Goal: Check status: Check status

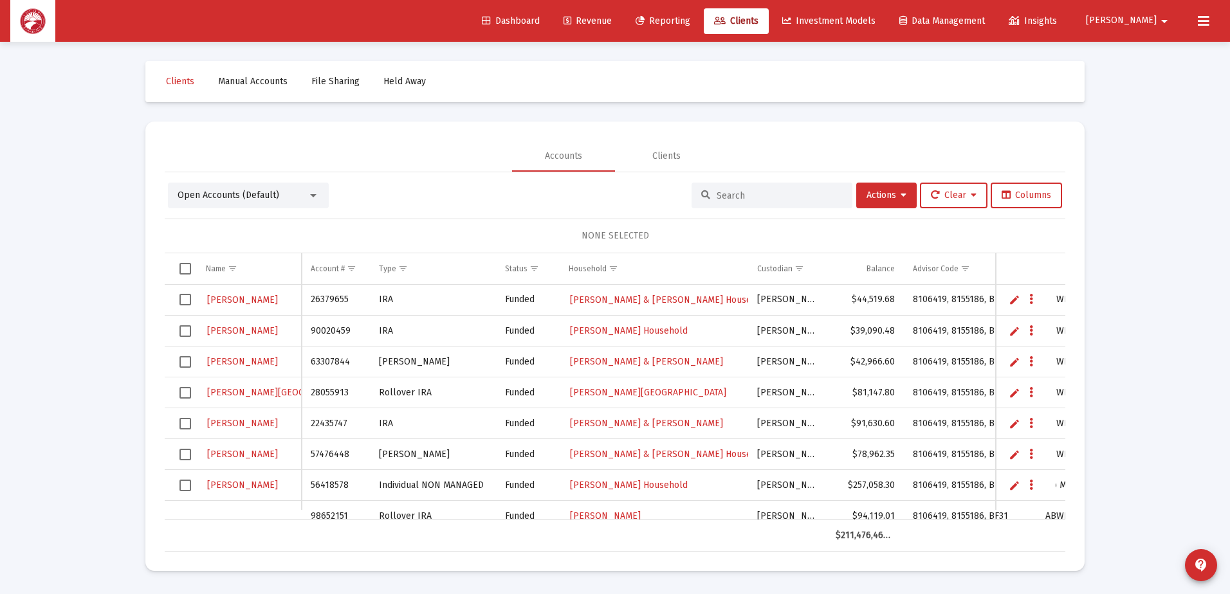
click at [740, 197] on input at bounding box center [780, 195] width 126 height 11
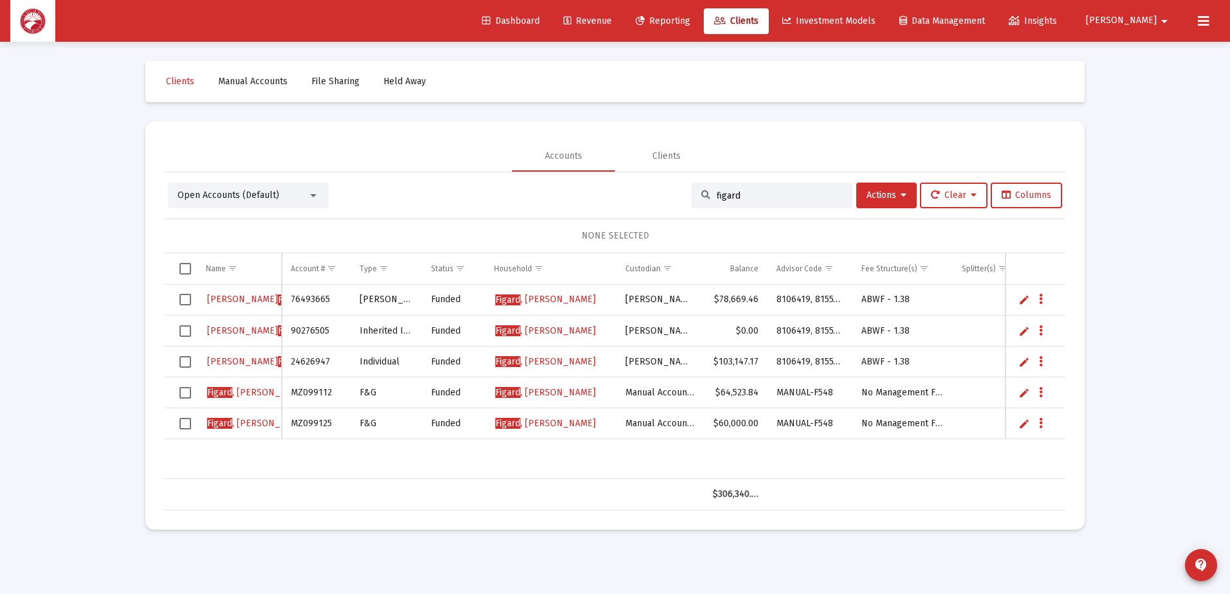
type input "figard"
click at [567, 365] on span "[PERSON_NAME]" at bounding box center [545, 361] width 100 height 11
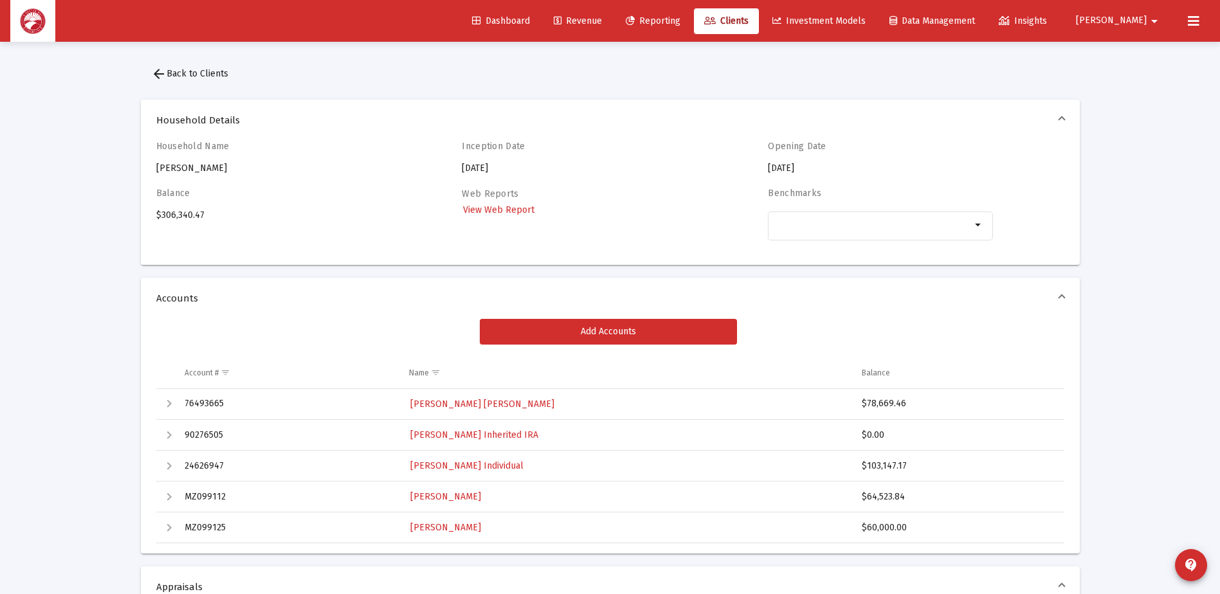
drag, startPoint x: 903, startPoint y: 463, endPoint x: 867, endPoint y: 468, distance: 36.4
click at [867, 468] on div "$103,147.17" at bounding box center [957, 466] width 191 height 13
copy div "103,147.17"
click at [492, 464] on span "[PERSON_NAME] Individual" at bounding box center [466, 466] width 113 height 11
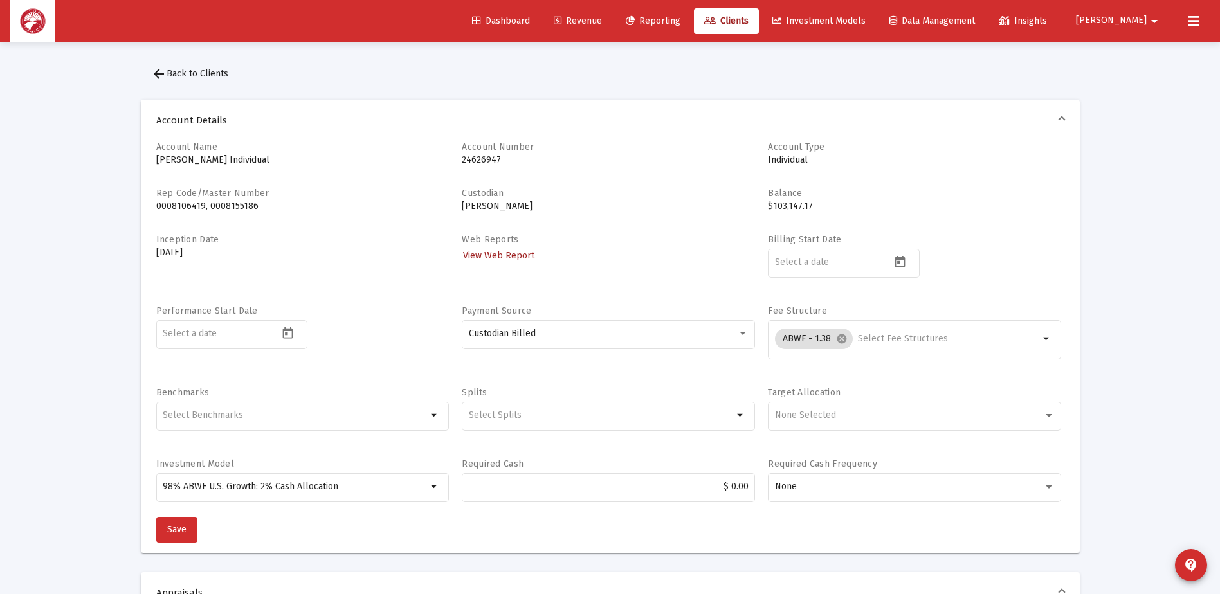
click at [520, 255] on span "View Web Report" at bounding box center [498, 255] width 71 height 11
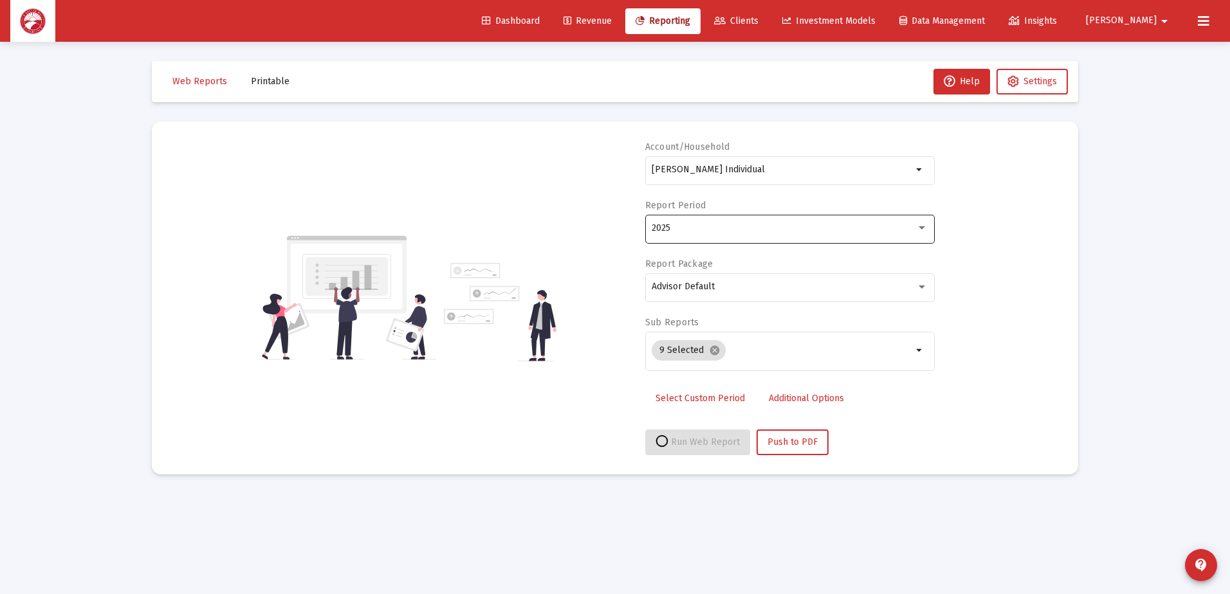
click at [746, 235] on div "2025" at bounding box center [790, 228] width 276 height 32
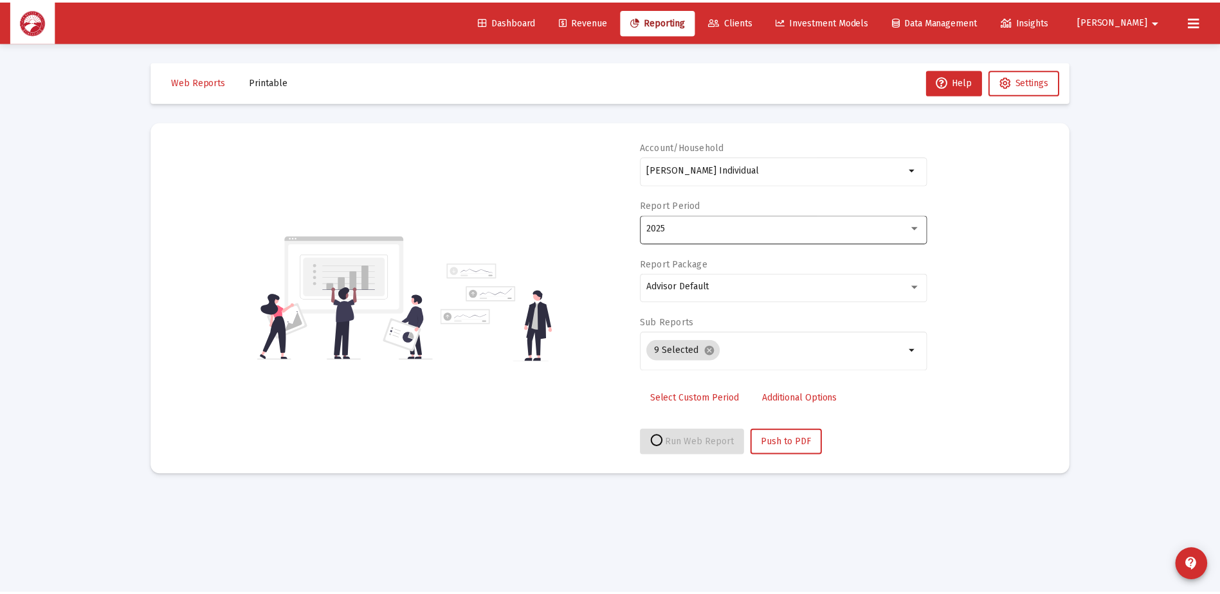
select select "View all"
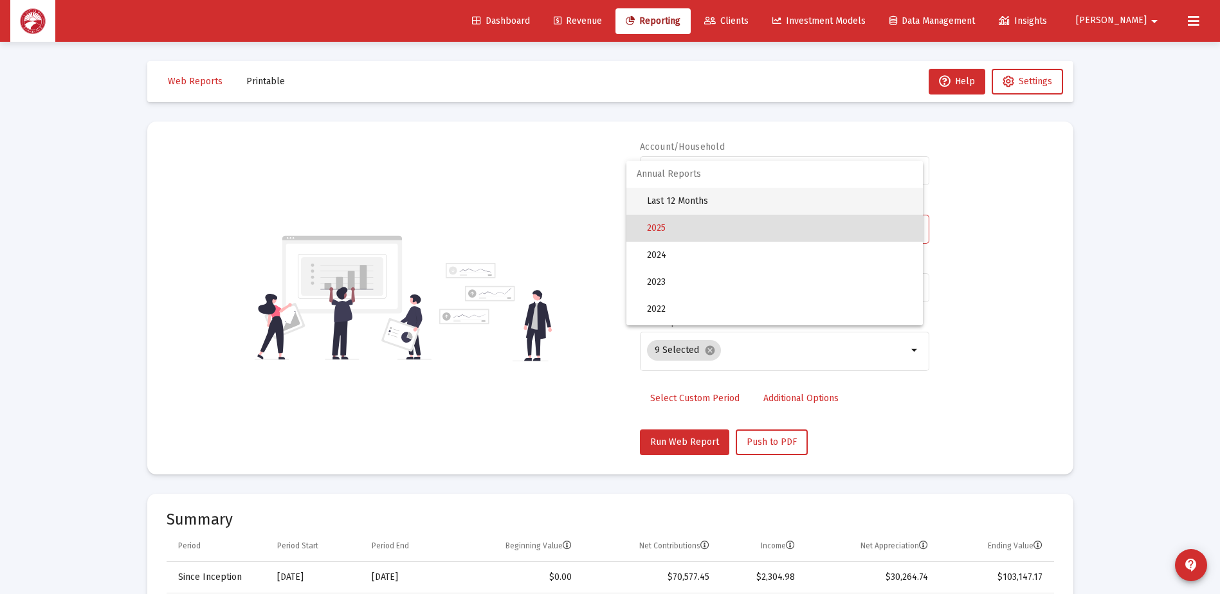
click at [751, 193] on span "Last 12 Months" at bounding box center [780, 201] width 266 height 27
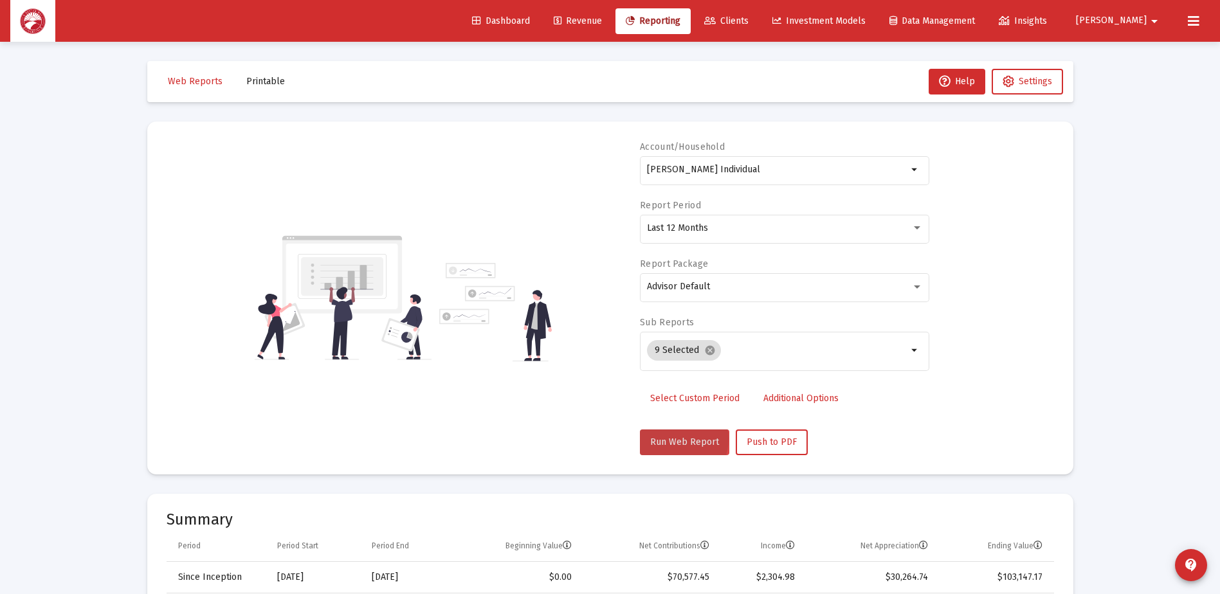
click at [672, 439] on span "Run Web Report" at bounding box center [684, 442] width 69 height 11
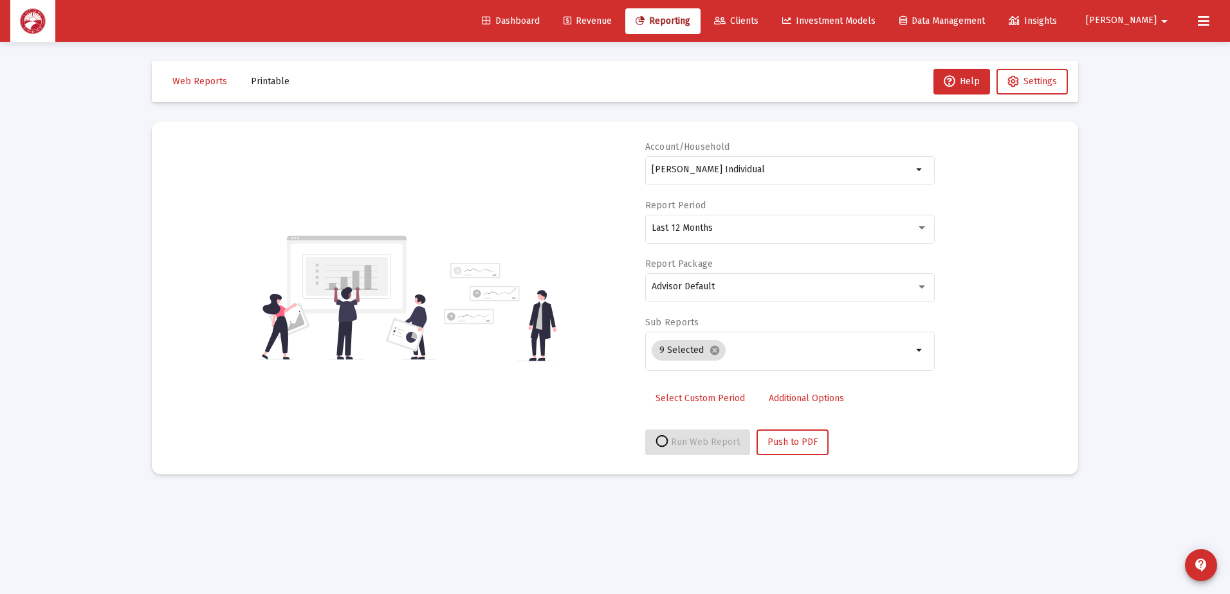
select select "View all"
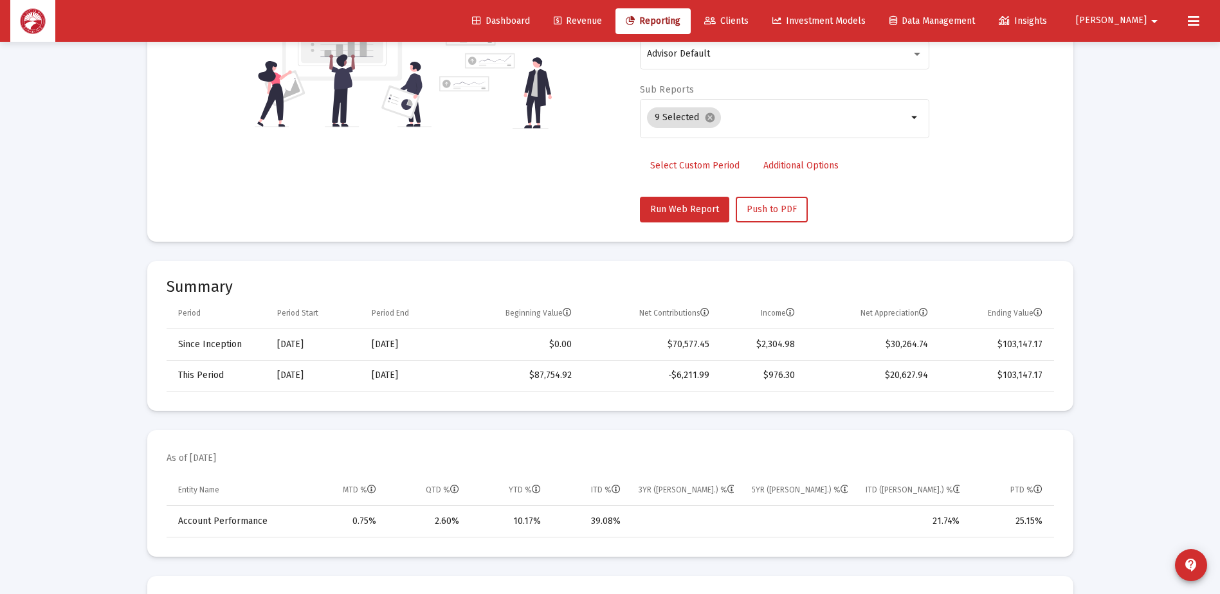
scroll to position [257, 0]
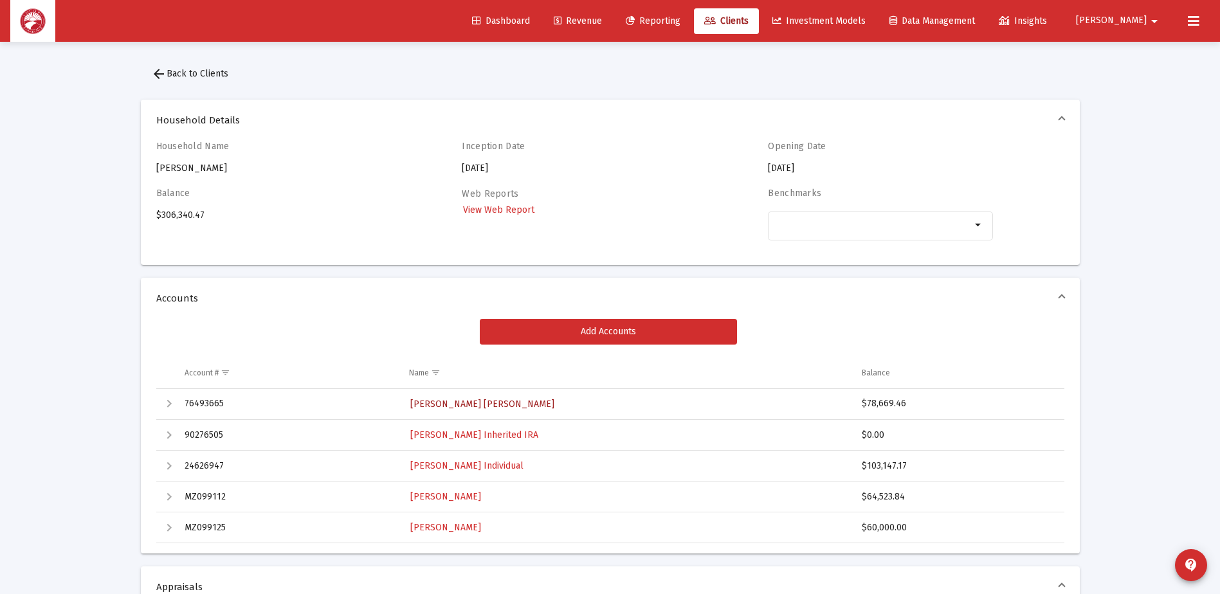
click at [444, 402] on span "[PERSON_NAME] [PERSON_NAME]" at bounding box center [482, 404] width 144 height 11
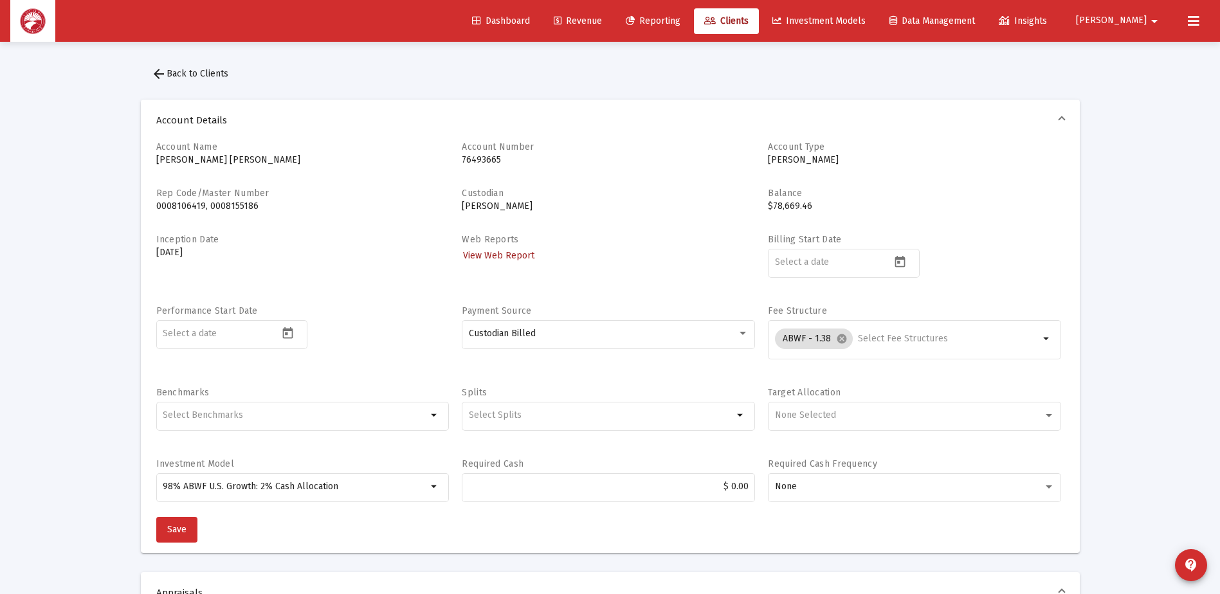
click at [507, 257] on span "View Web Report" at bounding box center [498, 255] width 71 height 11
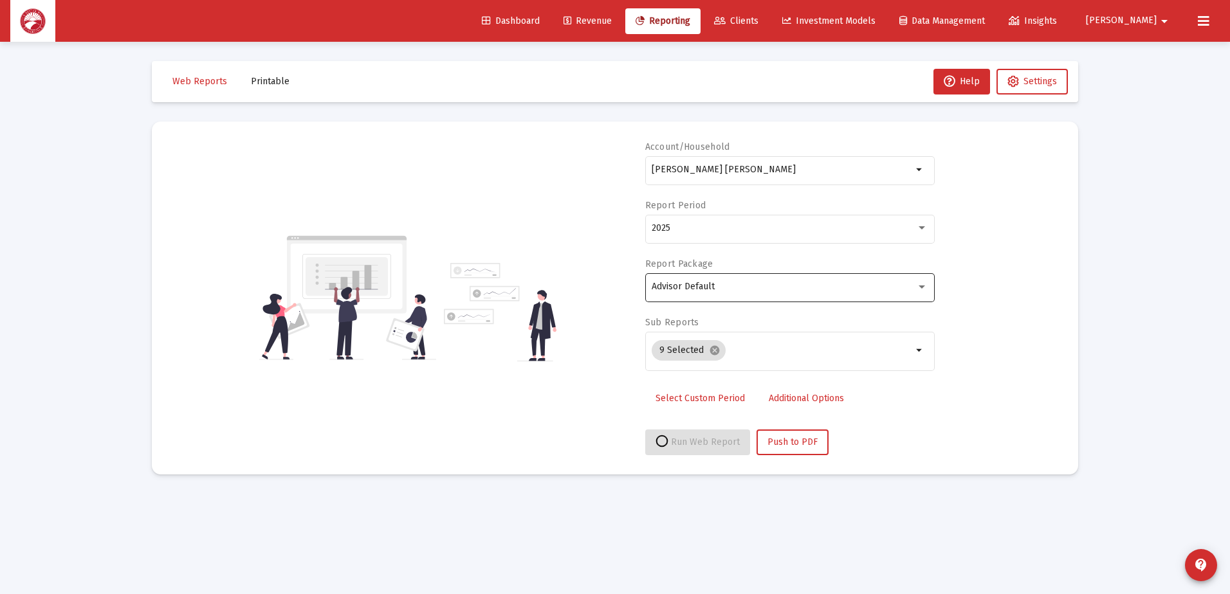
select select "View all"
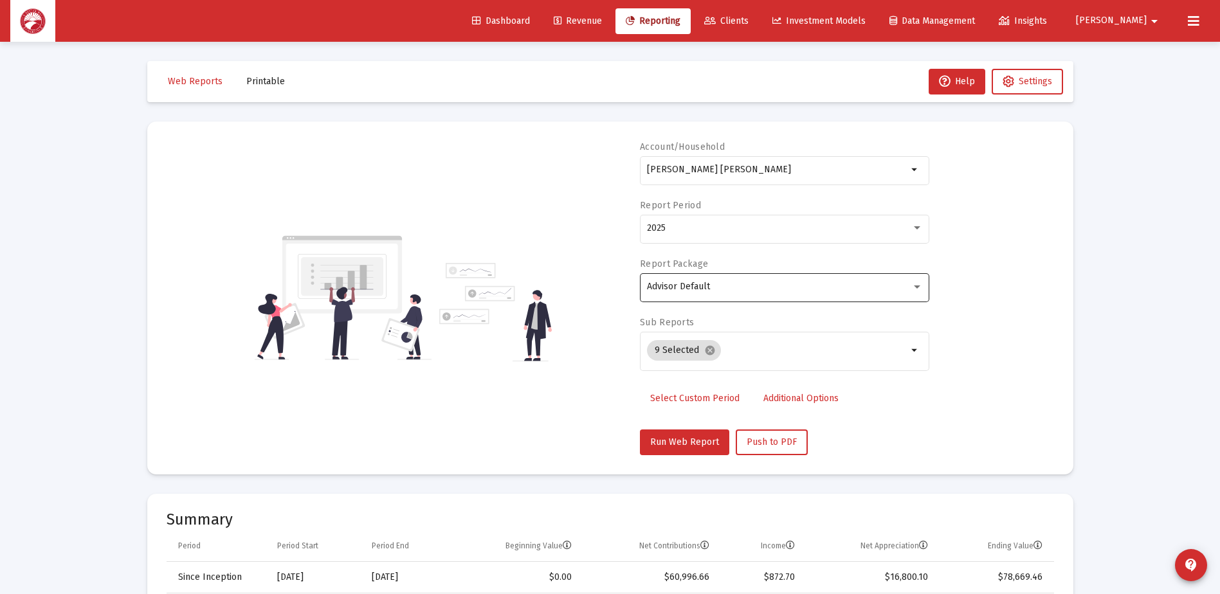
click at [791, 282] on div "Advisor Default" at bounding box center [779, 287] width 264 height 10
click at [790, 282] on span "Advisor Default" at bounding box center [785, 286] width 276 height 27
click at [780, 235] on div "2025" at bounding box center [785, 228] width 276 height 32
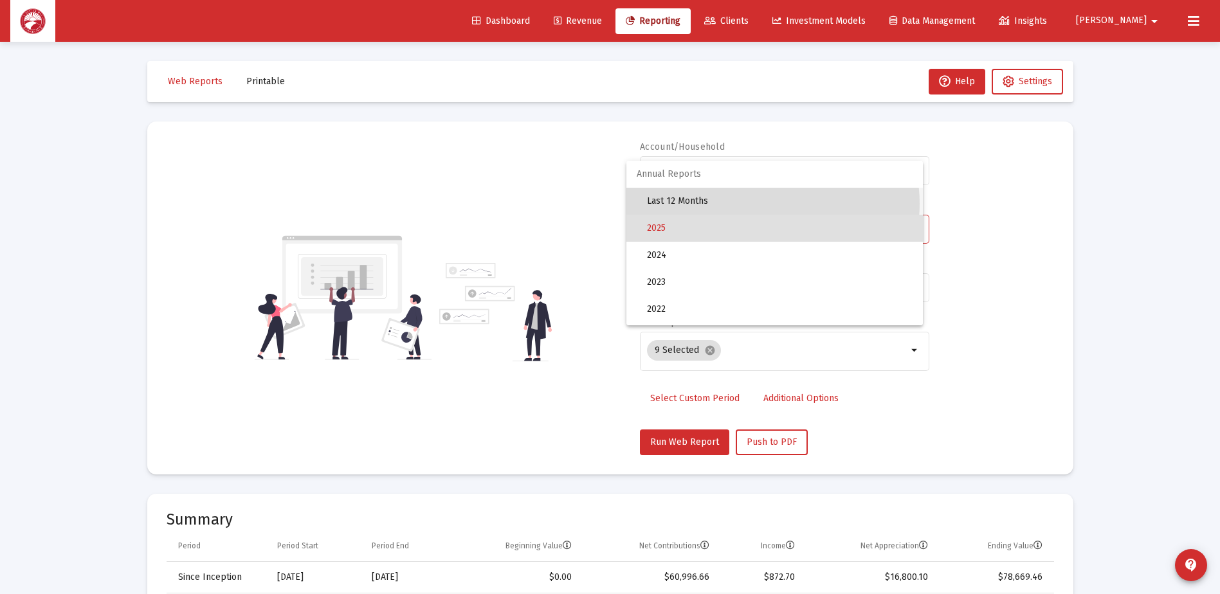
click at [773, 204] on span "Last 12 Months" at bounding box center [780, 201] width 266 height 27
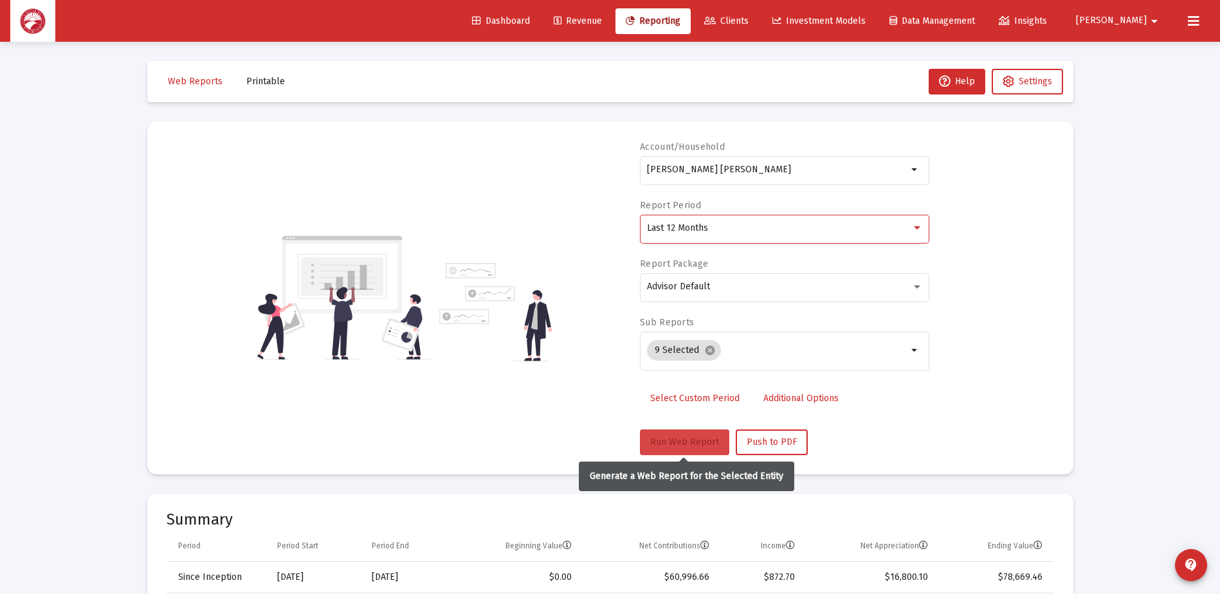
click at [691, 437] on span "Run Web Report" at bounding box center [684, 442] width 69 height 11
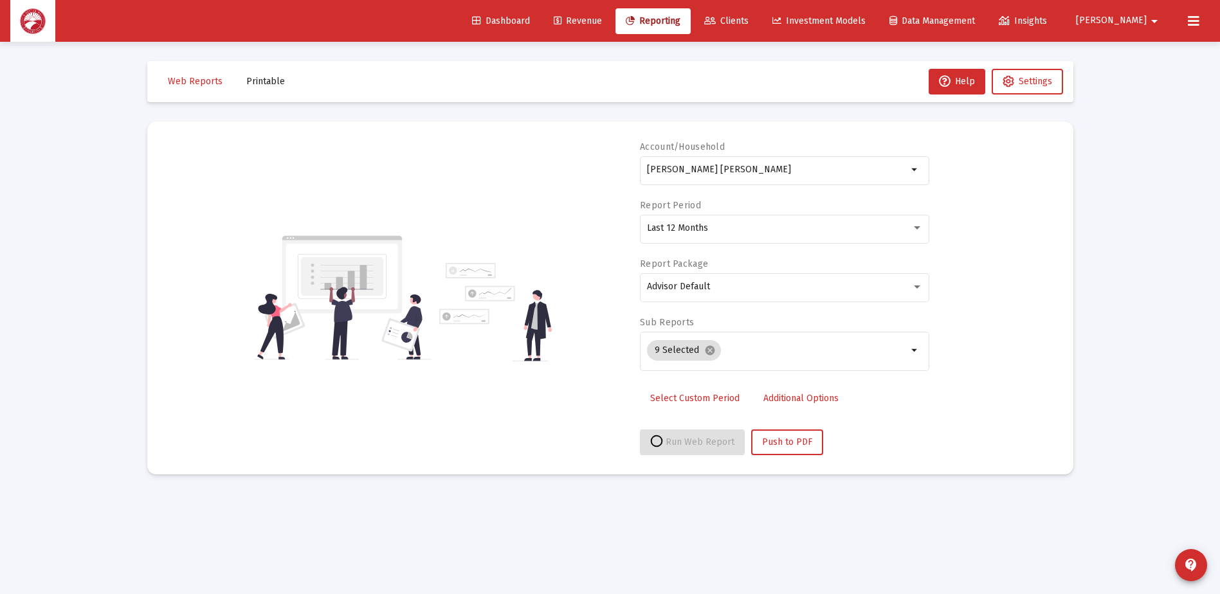
select select "View all"
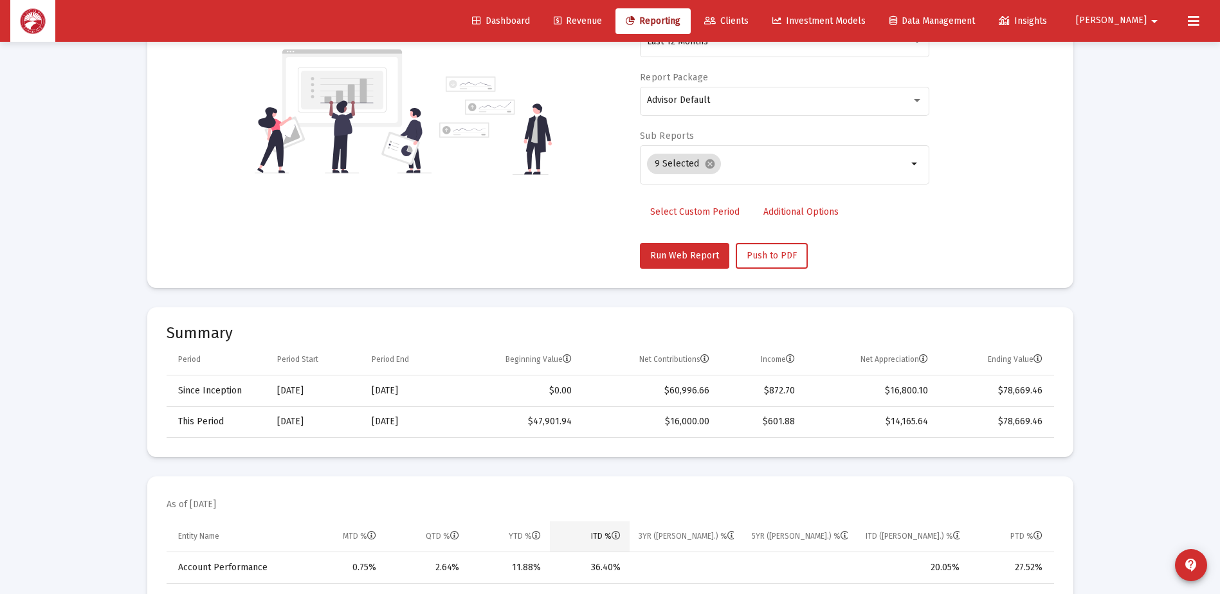
scroll to position [193, 0]
